Goal: Information Seeking & Learning: Learn about a topic

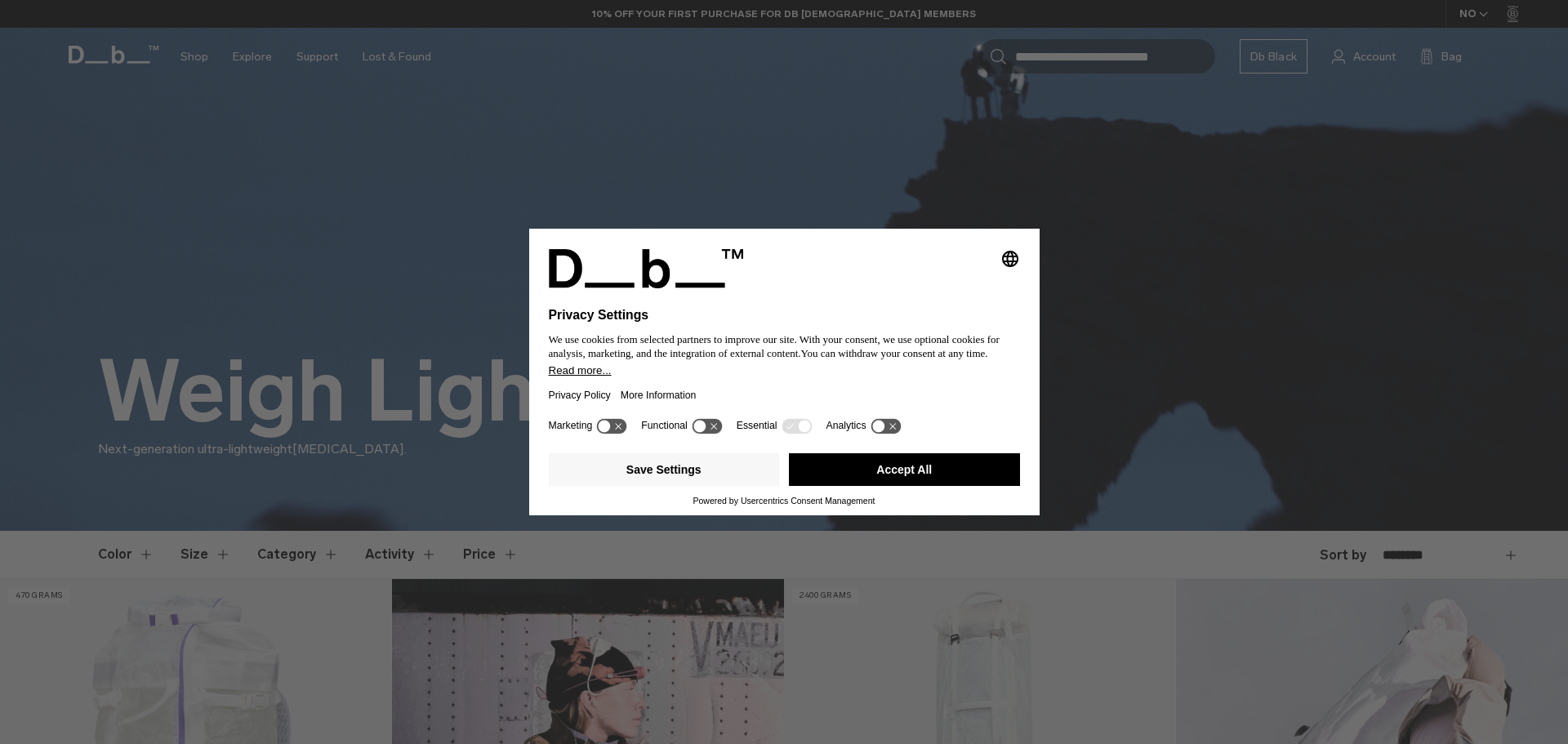
click at [703, 422] on icon at bounding box center [699, 426] width 12 height 12
click at [680, 459] on button "Save Settings" at bounding box center [664, 470] width 231 height 33
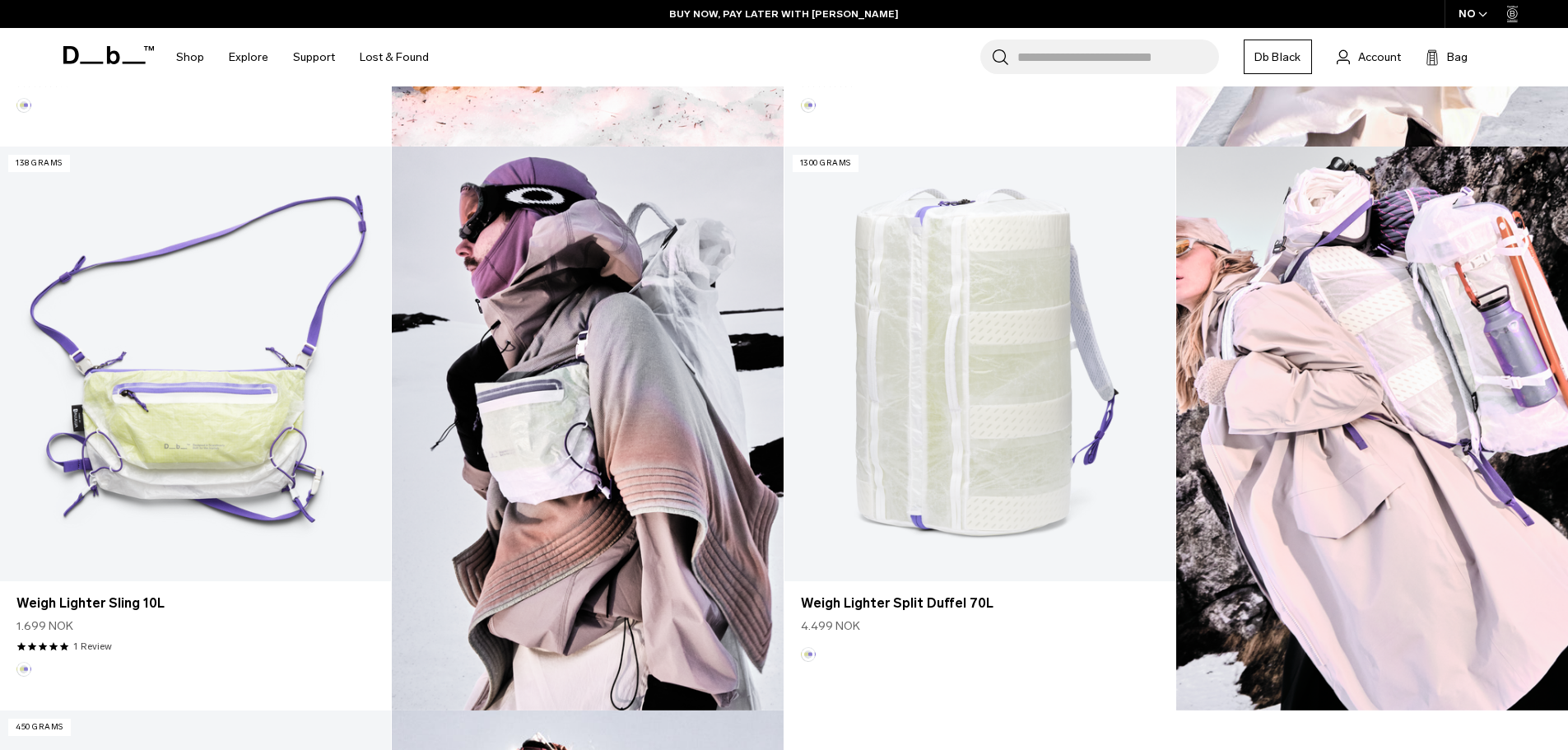
scroll to position [988, 0]
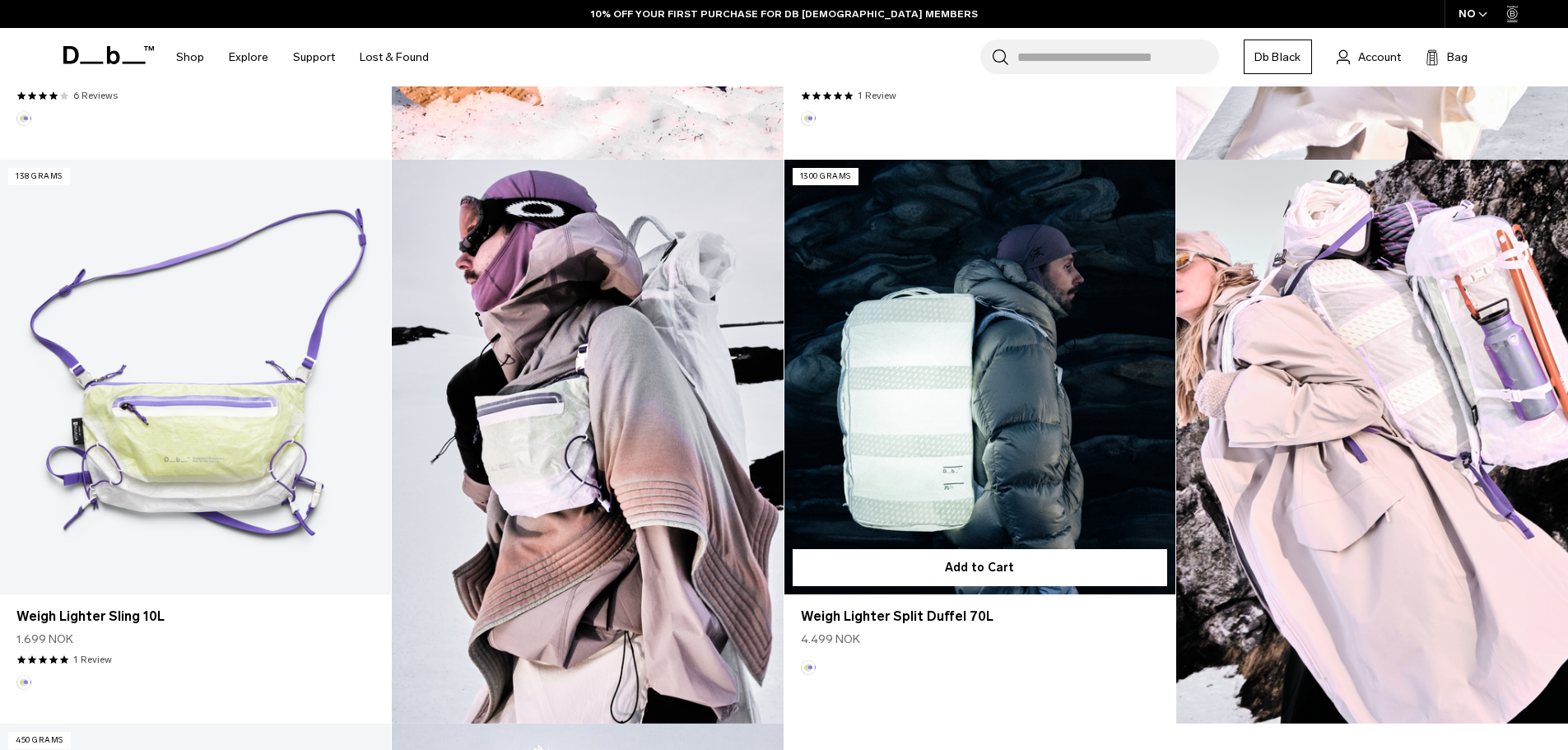
click at [1013, 410] on link "Weigh Lighter Split Duffel 70L" at bounding box center [980, 377] width 391 height 435
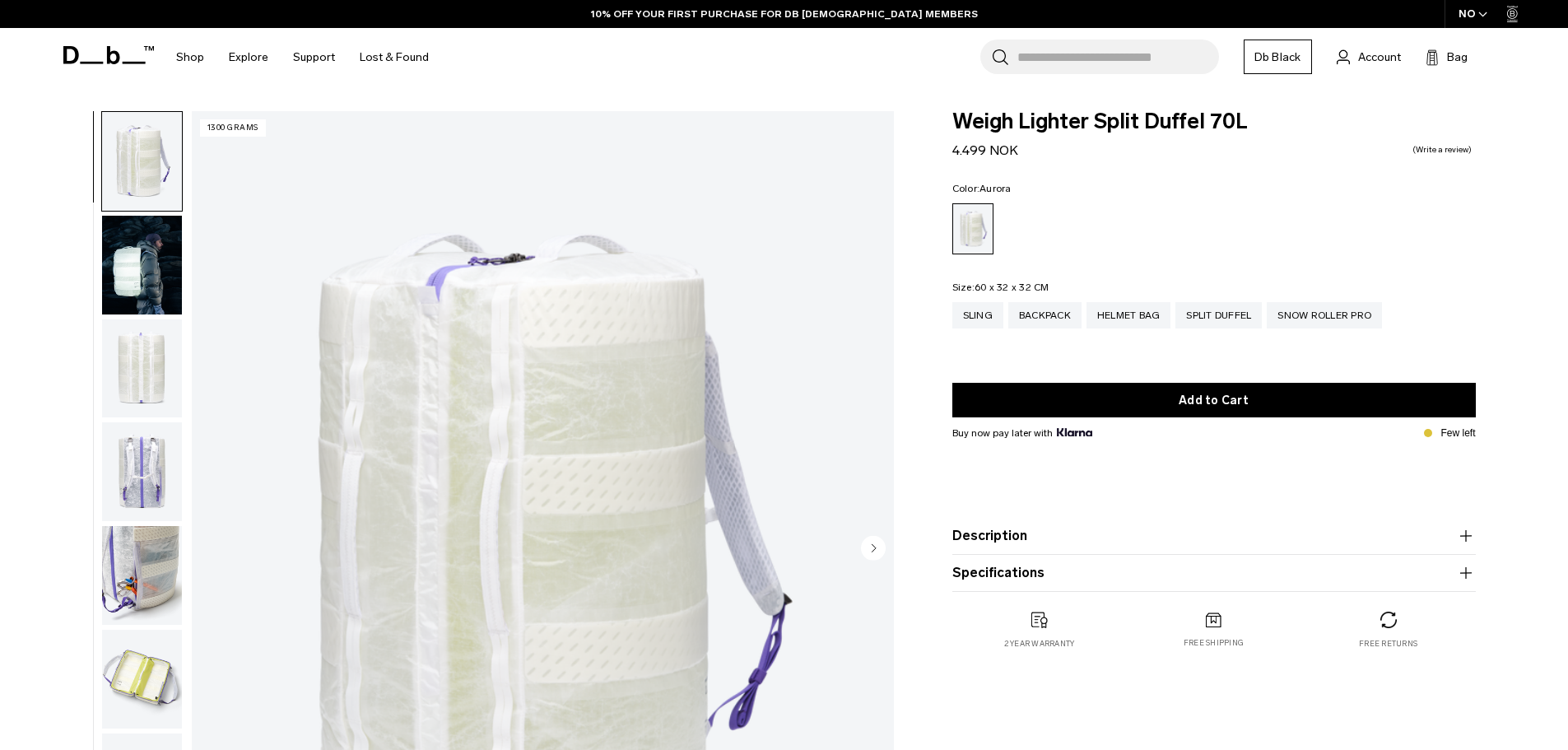
click at [910, 388] on div "Weigh Lighter Split Duffel 70L 4.499 NOK 0.0 star rating Write a review Color: …" at bounding box center [1214, 397] width 622 height 571
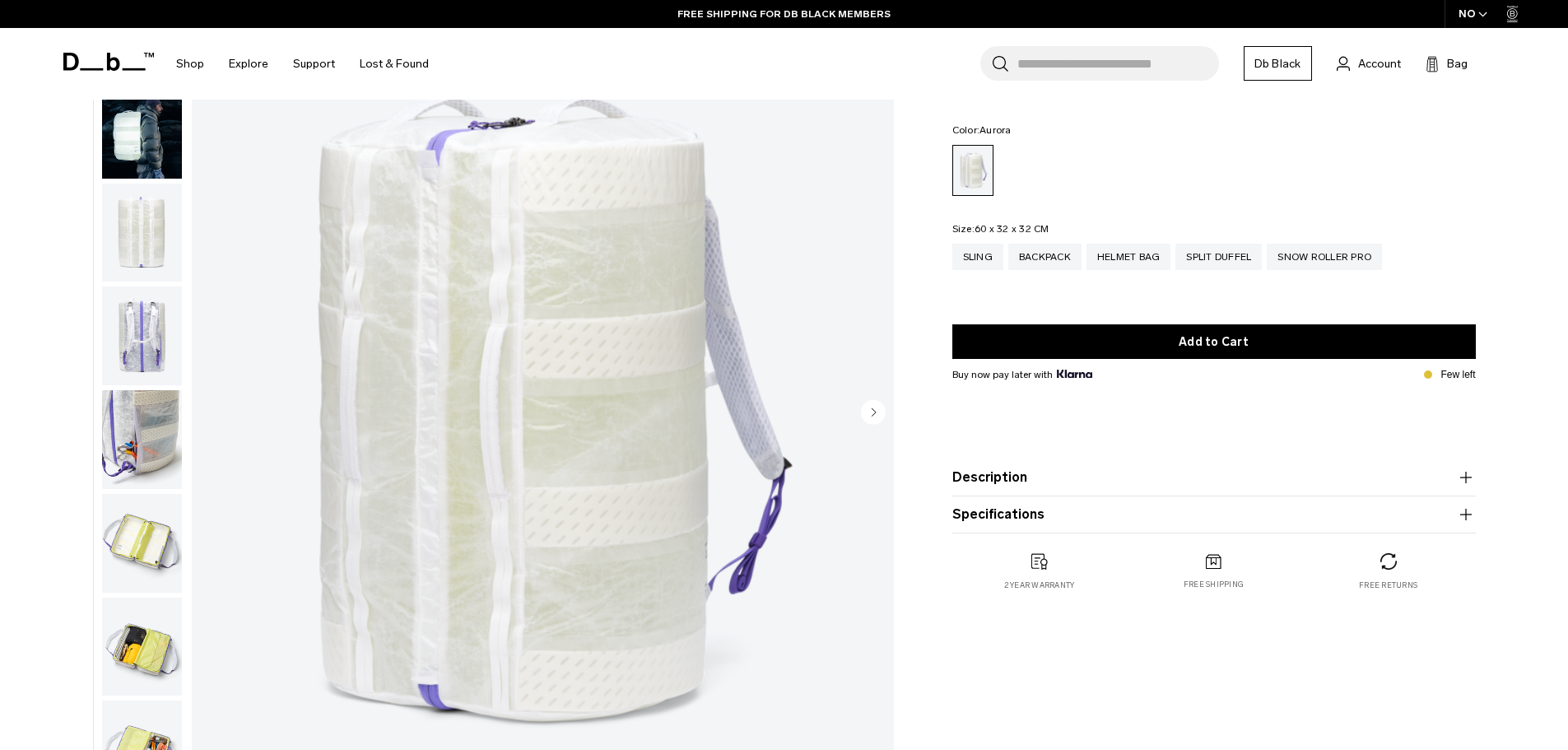
scroll to position [132, 0]
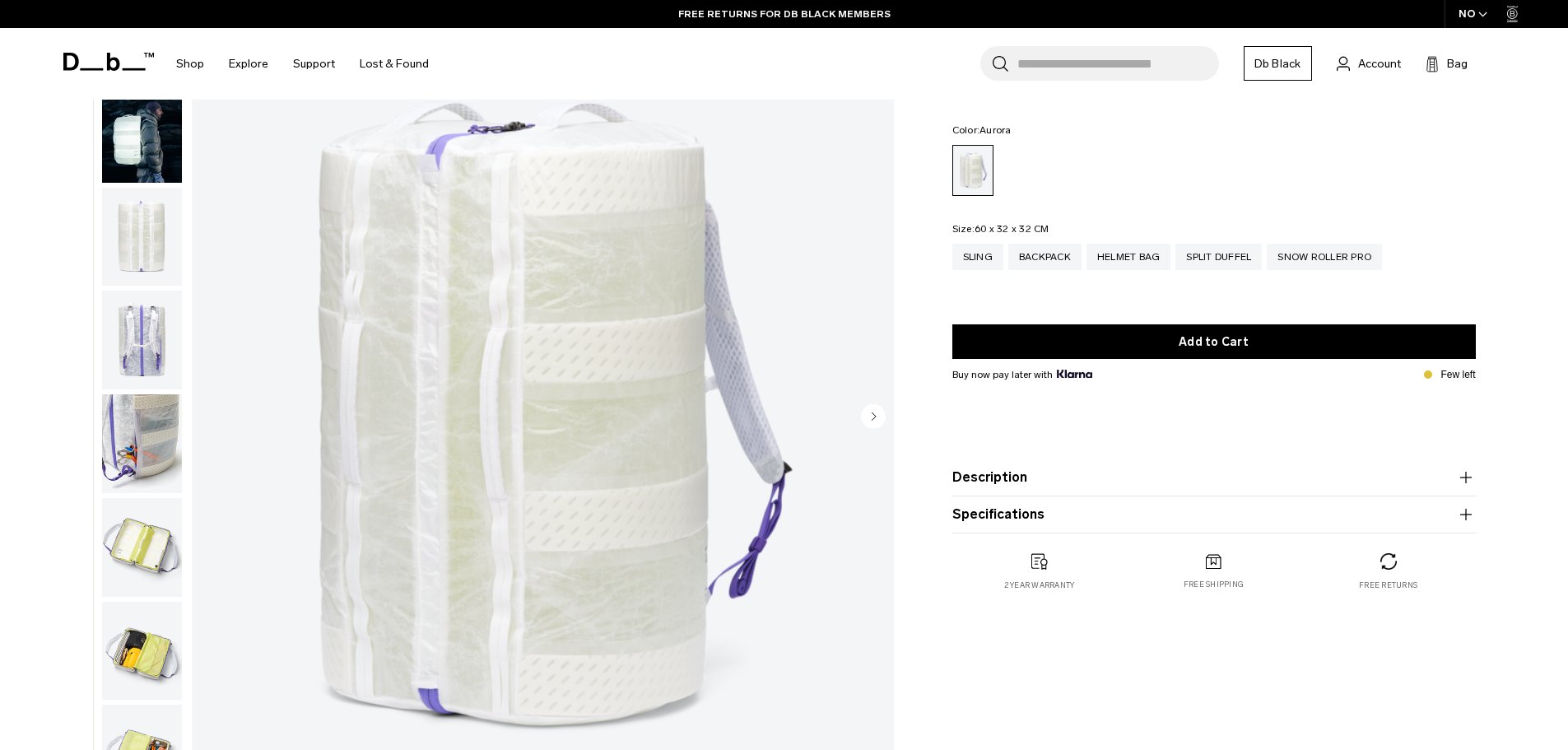
click at [615, 400] on img "1 / 12" at bounding box center [542, 417] width 702 height 876
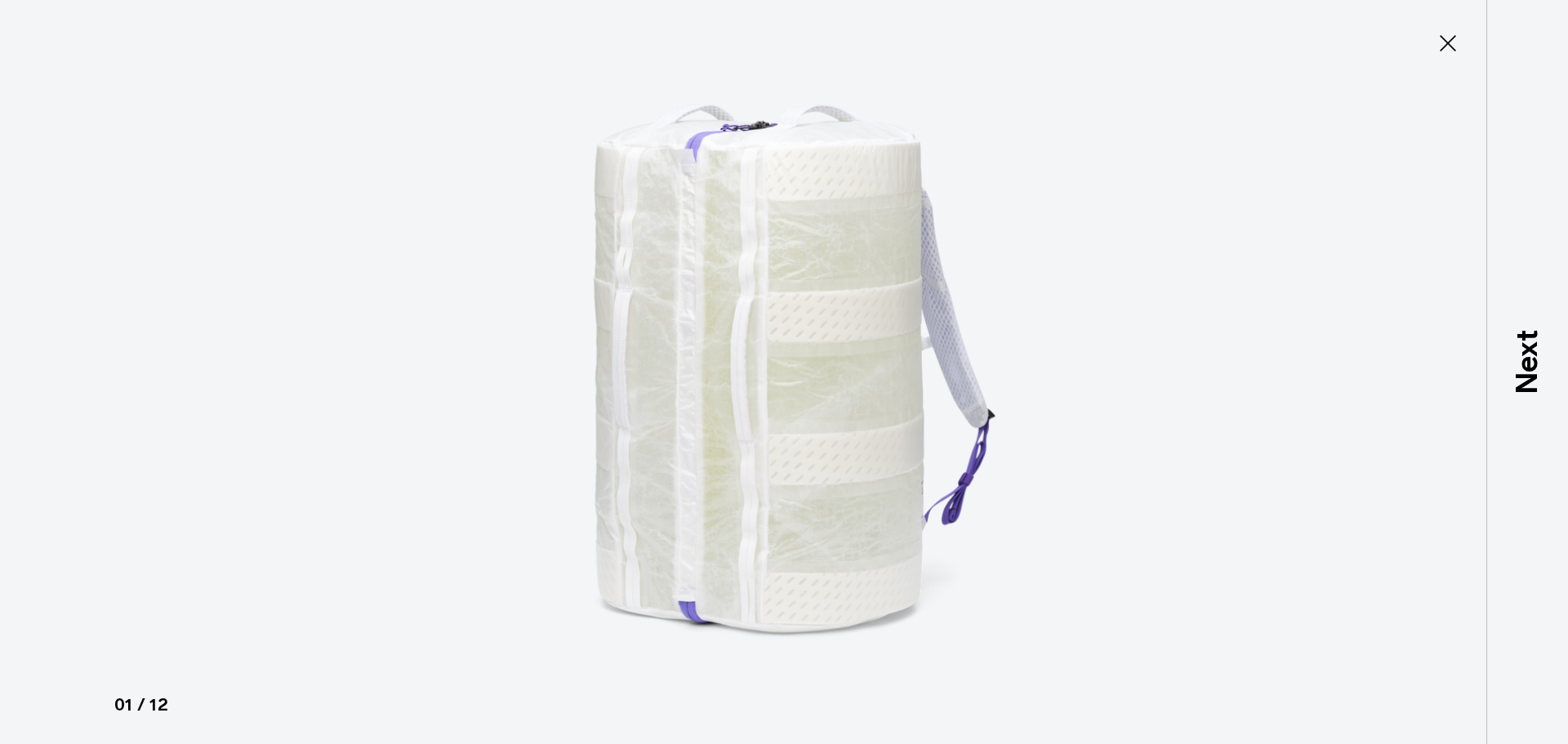
type button "Close"
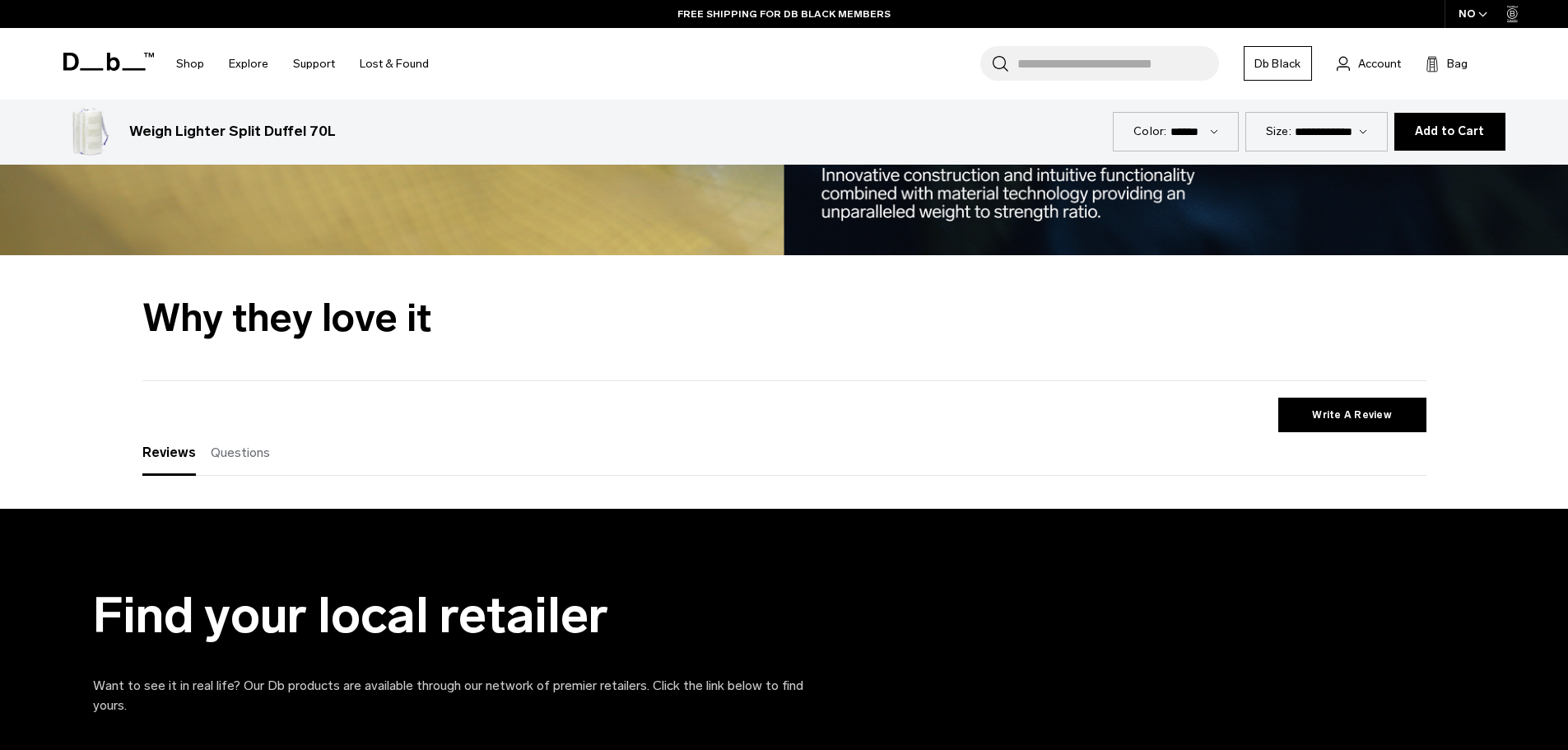
scroll to position [3177, 0]
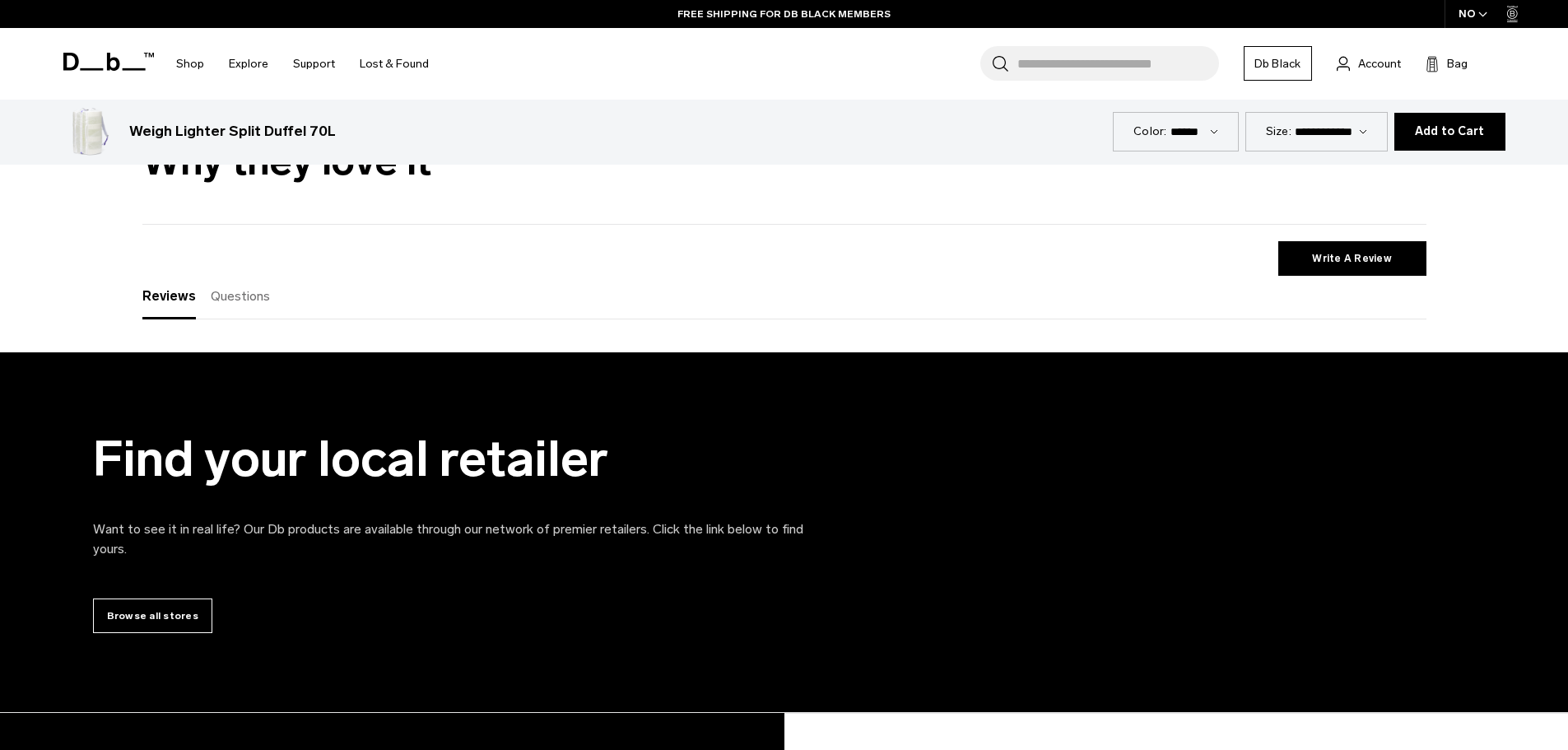
click at [242, 294] on span "Questions" at bounding box center [240, 295] width 59 height 16
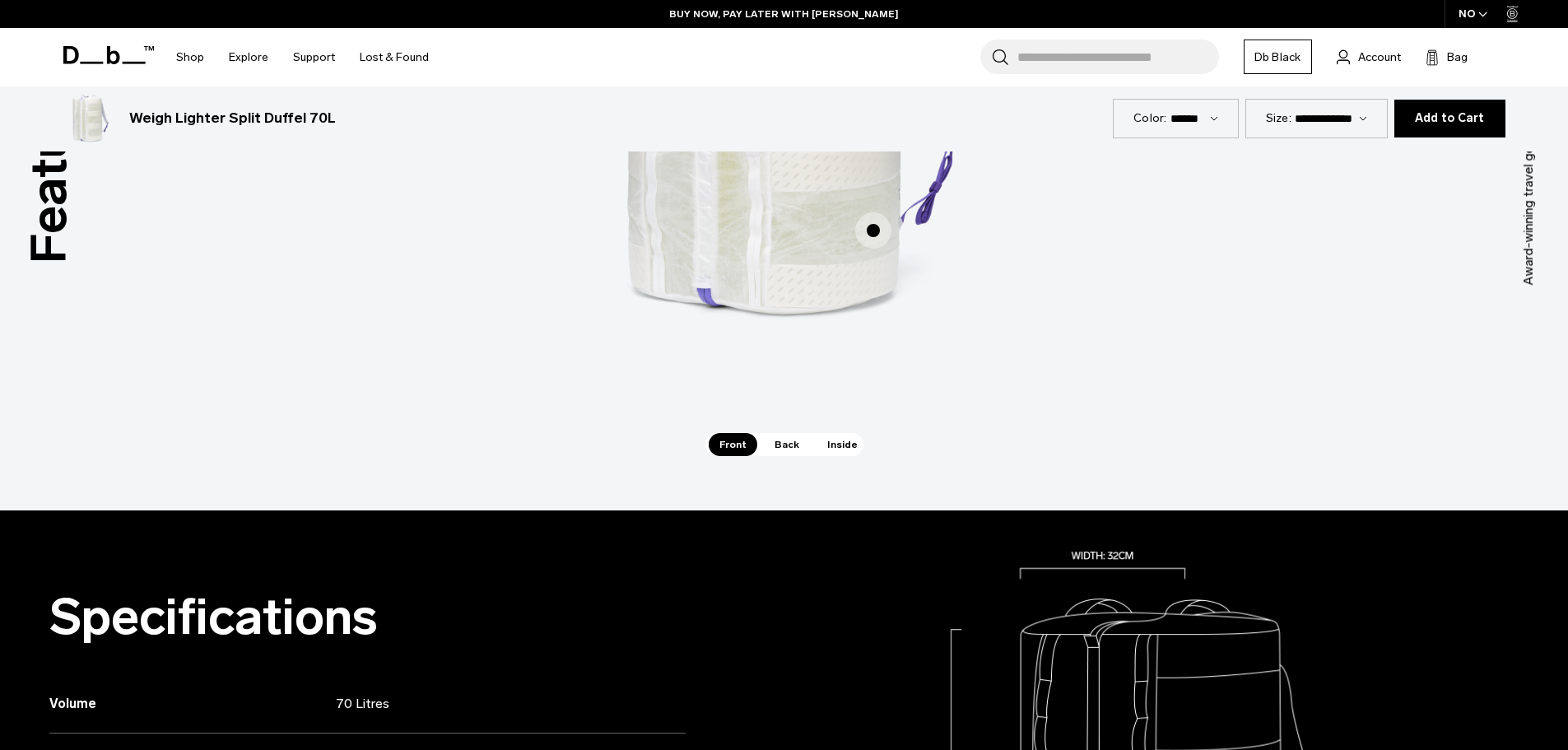
scroll to position [971, 0]
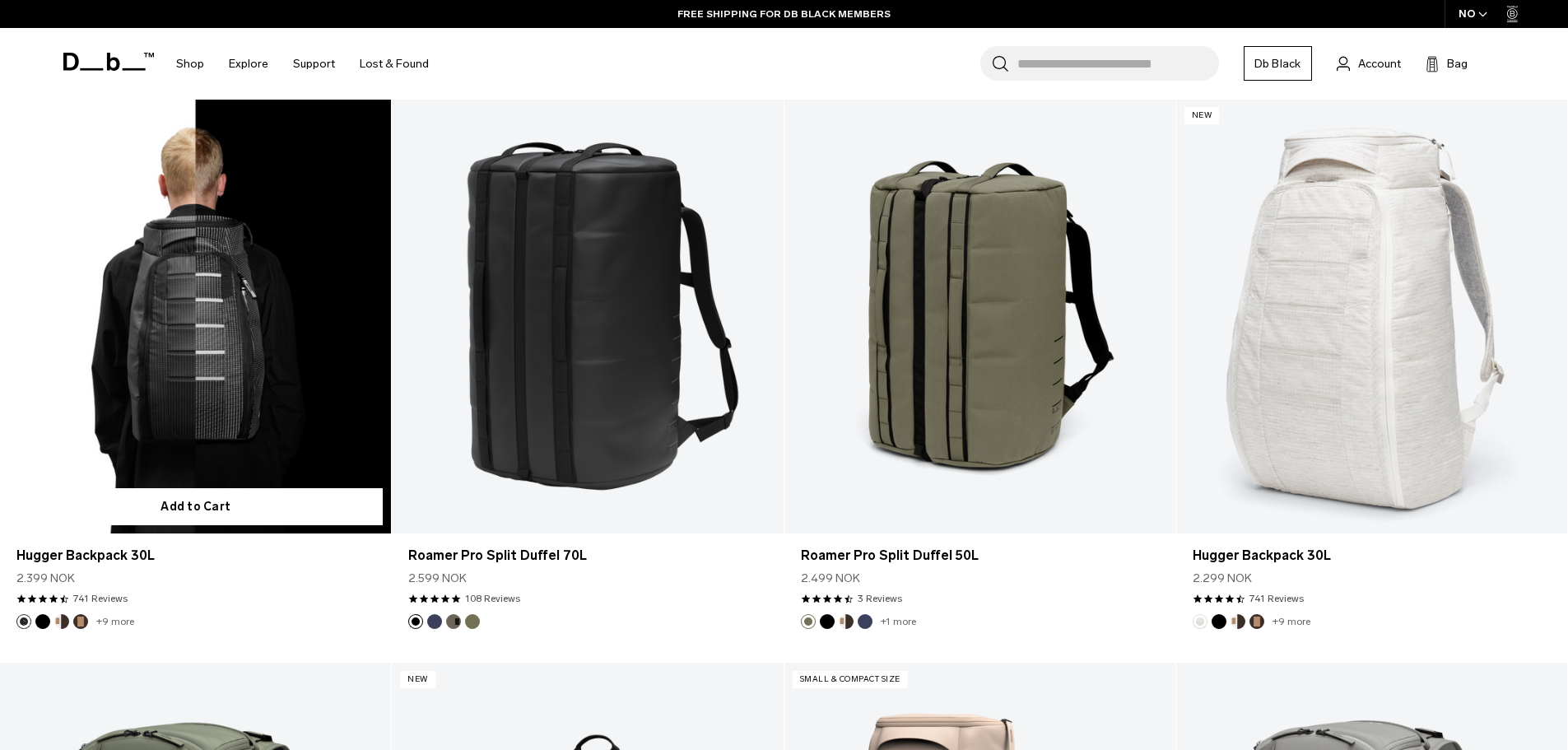
scroll to position [3206, 0]
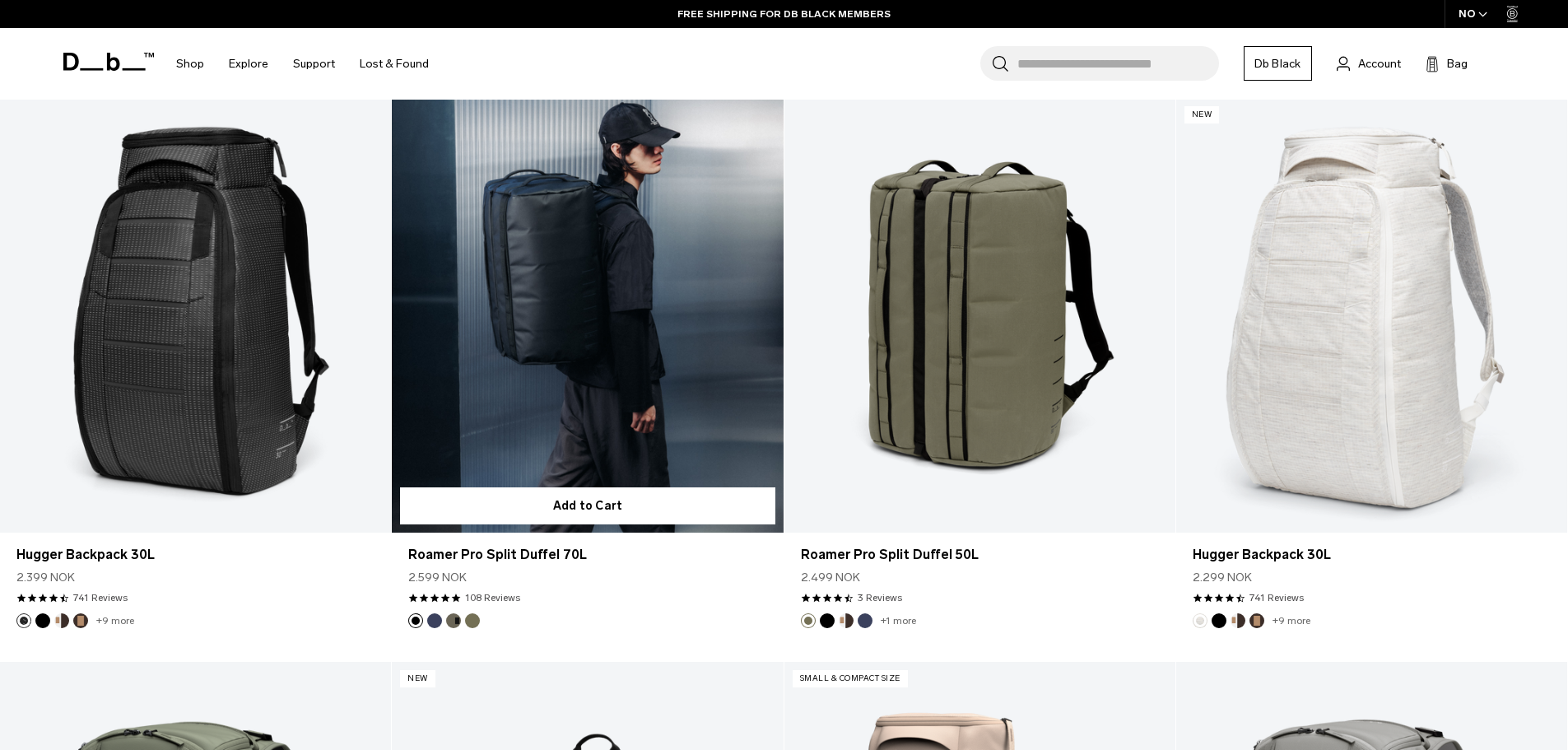
click at [526, 300] on link "Roamer Pro Split Duffel 70L" at bounding box center [588, 315] width 391 height 435
